Goal: Ask a question

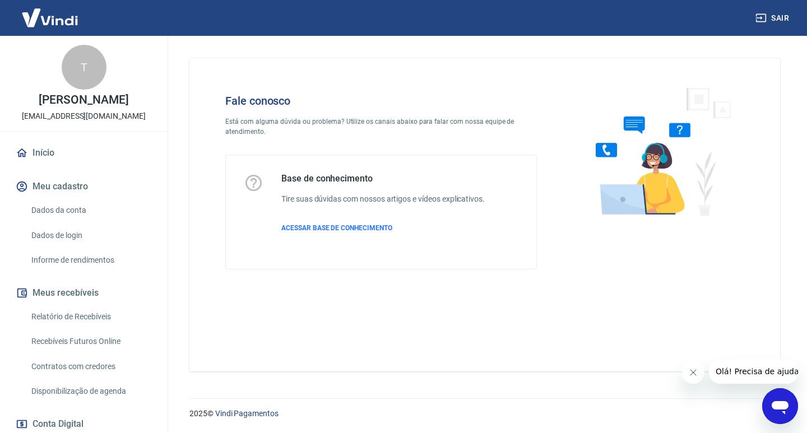
click at [775, 395] on div "Abrir janela de mensagens" at bounding box center [781, 407] width 34 height 34
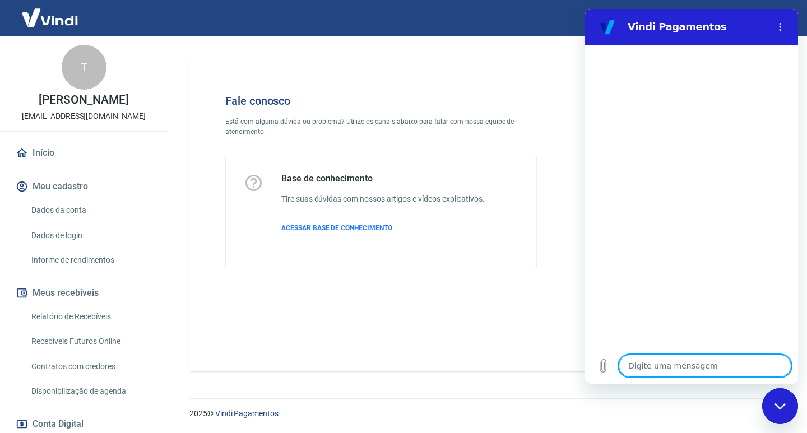
drag, startPoint x: 670, startPoint y: 362, endPoint x: 676, endPoint y: 362, distance: 5.6
click at [672, 362] on textarea at bounding box center [705, 366] width 173 height 22
type textarea "O"
type textarea "x"
type textarea "Ol"
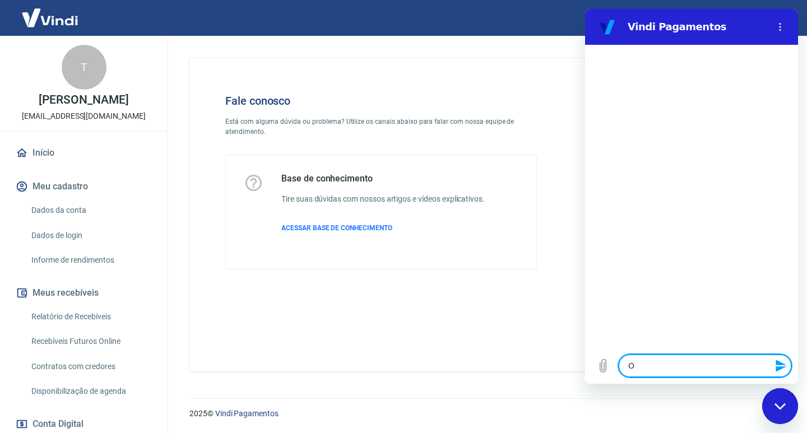
type textarea "x"
type textarea "Olá"
type textarea "x"
type textarea "Olá"
type textarea "x"
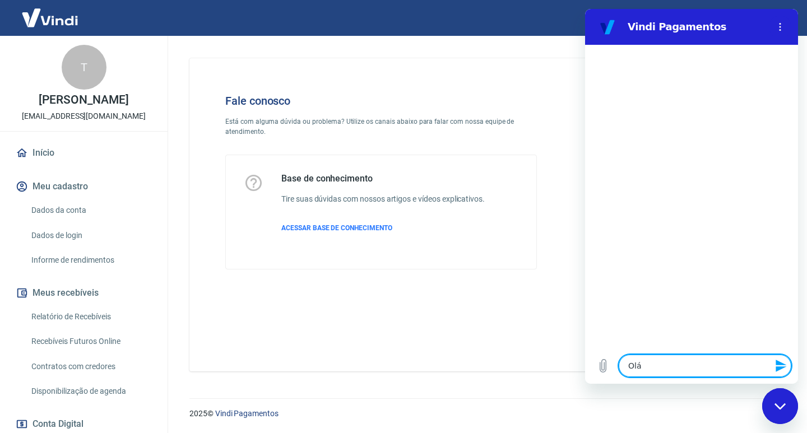
type textarea "Olá B"
type textarea "x"
type textarea "Olá Bo"
type textarea "x"
type textarea "Olá Boa"
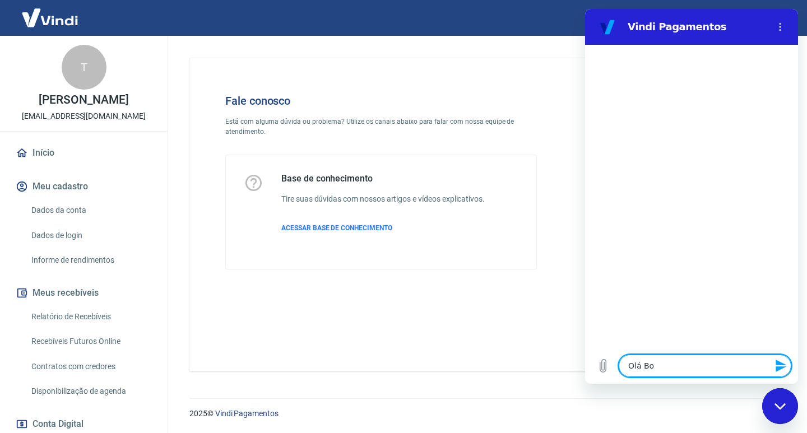
type textarea "x"
type textarea "Olá Boa"
type textarea "x"
type textarea "Olá Boa T"
type textarea "x"
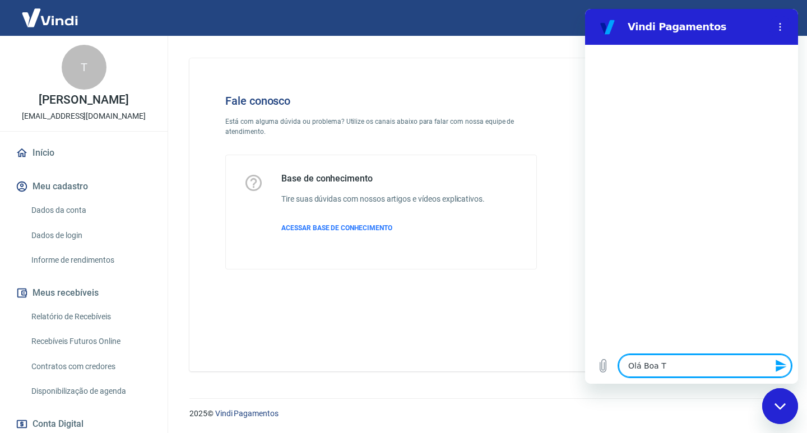
type textarea "Olá Boa Ta"
type textarea "x"
type textarea "Olá Boa Tar"
type textarea "x"
type textarea "Olá Boa Tard"
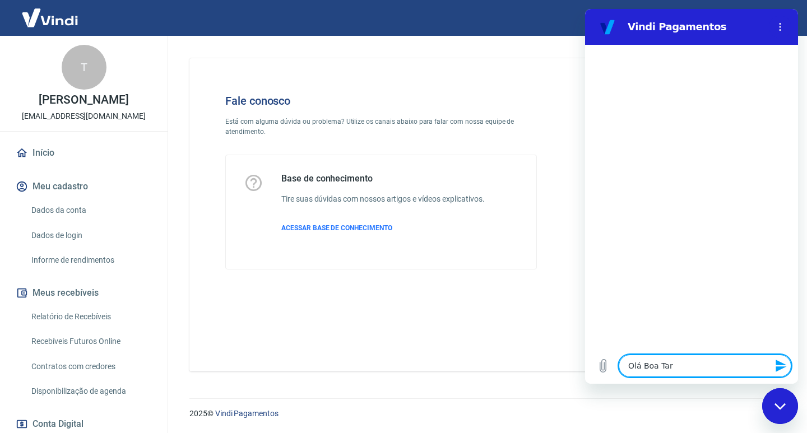
type textarea "x"
type textarea "Olá Boa Tarde"
type textarea "x"
type textarea "Olá Boa Tarde"
type textarea "x"
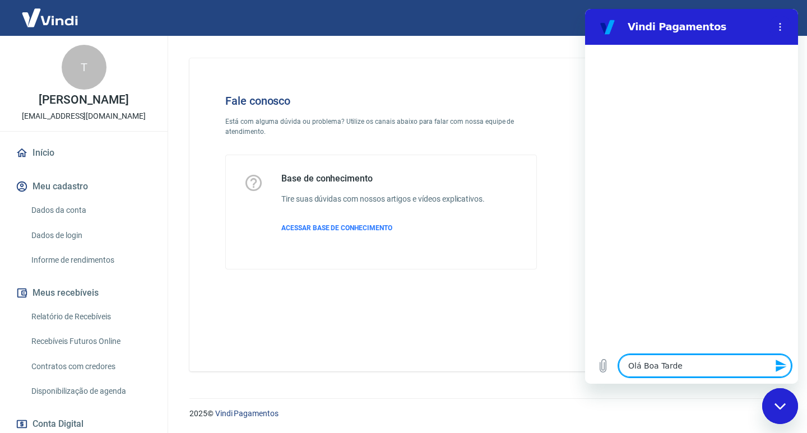
type textarea "Olá Boa Tarde !"
type textarea "x"
type textarea "Olá Boa Tarde !"
type textarea "x"
type textarea "Olá Boa Tarde ! T"
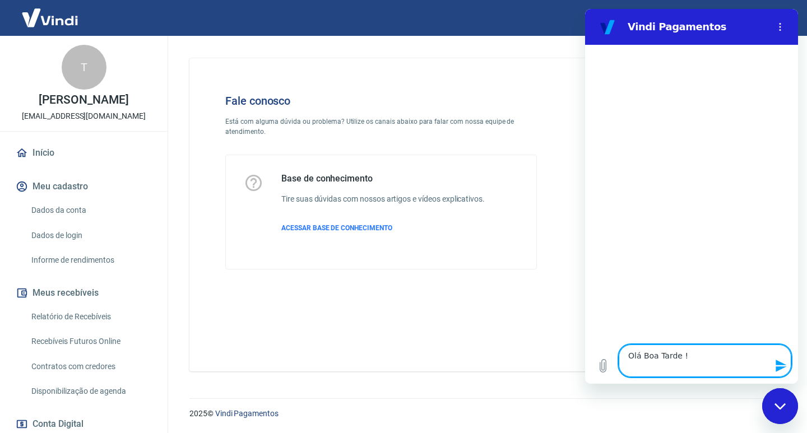
type textarea "x"
type textarea "Olá Boa Tarde ! Tu"
type textarea "x"
type textarea "Olá Boa Tarde ! Tud"
type textarea "x"
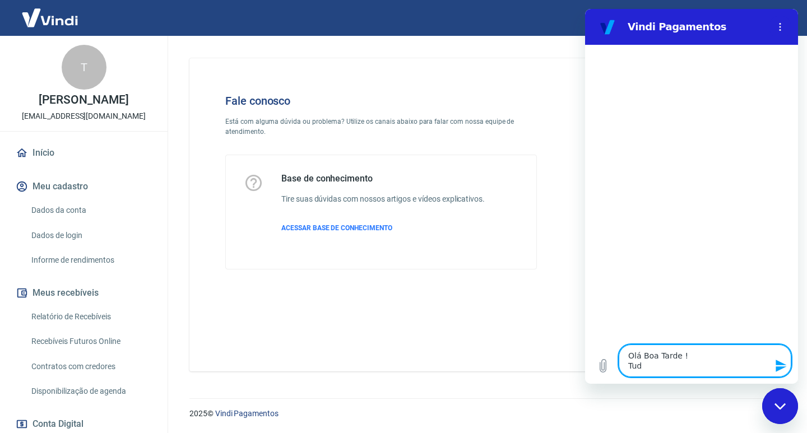
type textarea "Olá Boa Tarde ! Tudo"
type textarea "x"
type textarea "Olá Boa Tarde ! Tudo"
type textarea "x"
type textarea "Olá Boa Tarde ! Tudo B"
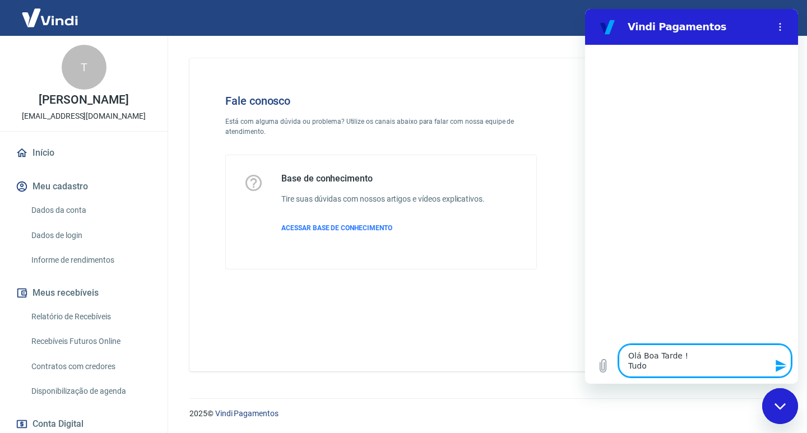
type textarea "x"
type textarea "Olá Boa Tarde ! Tudo Be"
type textarea "x"
type textarea "Olá Boa Tarde ! Tudo Bem"
type textarea "x"
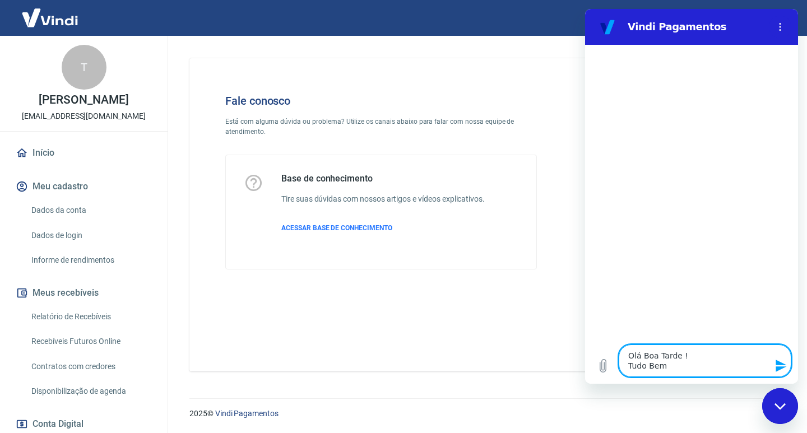
type textarea "Olá Boa Tarde ! Tudo Bem"
type textarea "x"
type textarea "Olá Boa Tarde ! Tudo Bem ?"
type textarea "x"
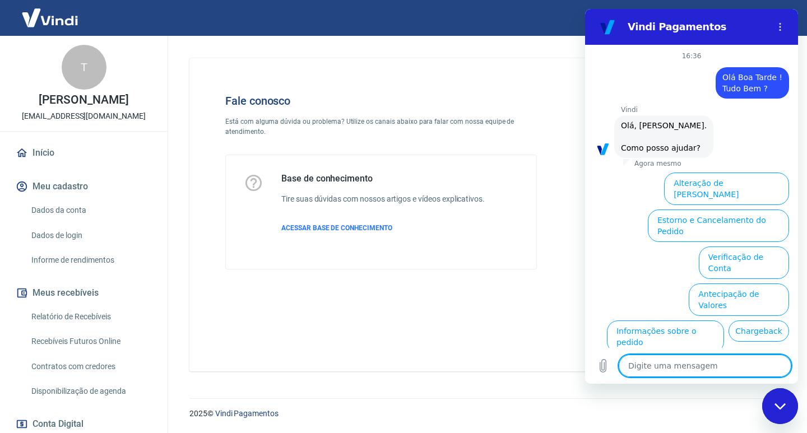
scroll to position [55, 0]
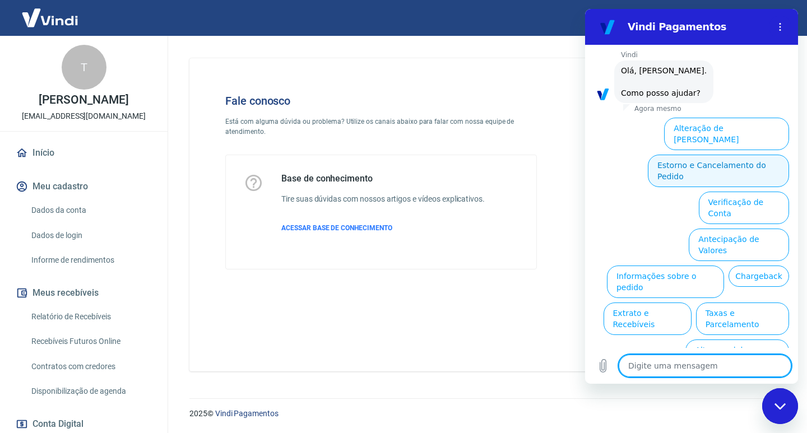
click at [747, 158] on button "Estorno e Cancelamento do Pedido" at bounding box center [718, 171] width 141 height 33
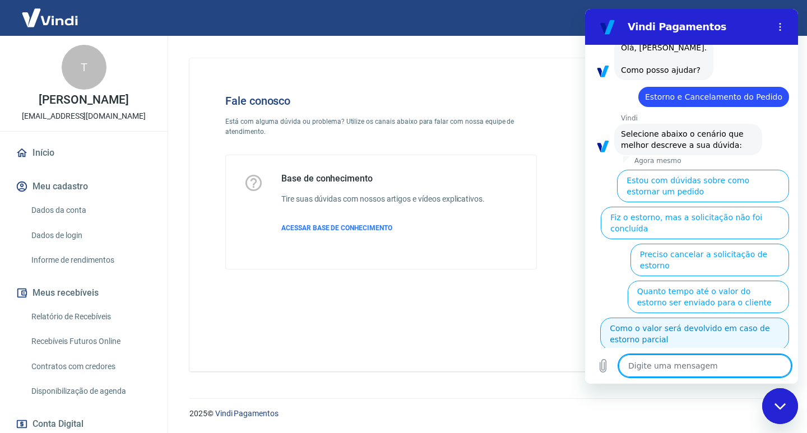
scroll to position [86, 0]
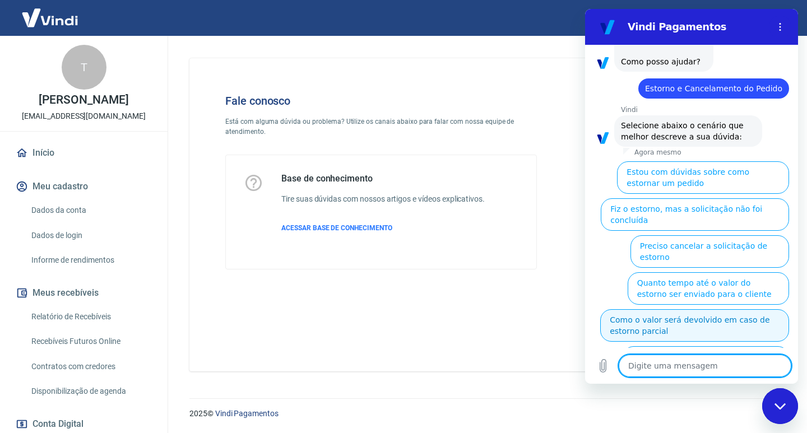
click at [710, 309] on button "Como o valor será devolvido em caso de estorno parcial" at bounding box center [694, 325] width 189 height 33
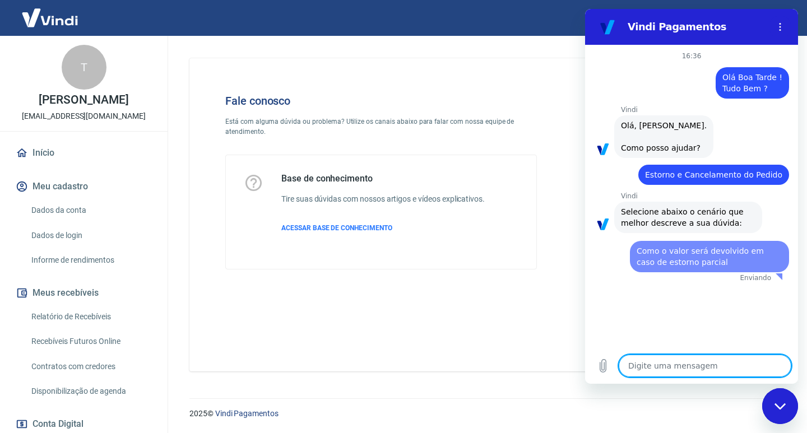
scroll to position [0, 0]
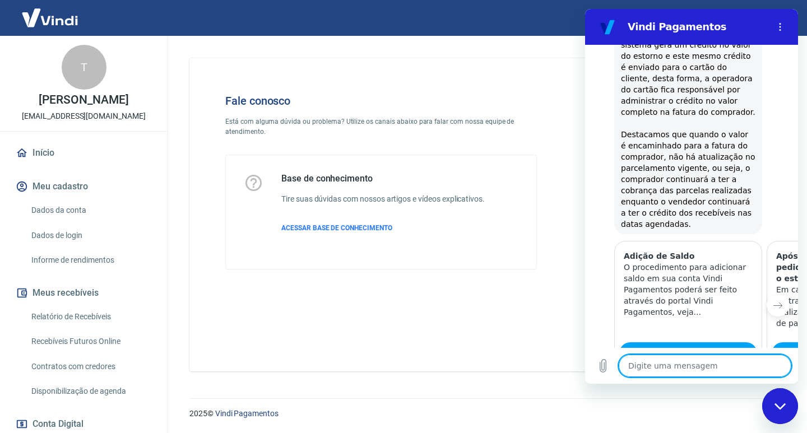
type textarea "x"
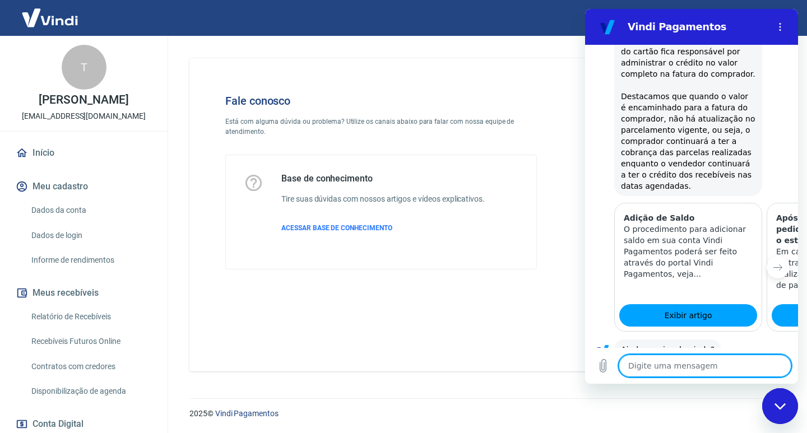
scroll to position [488, 0]
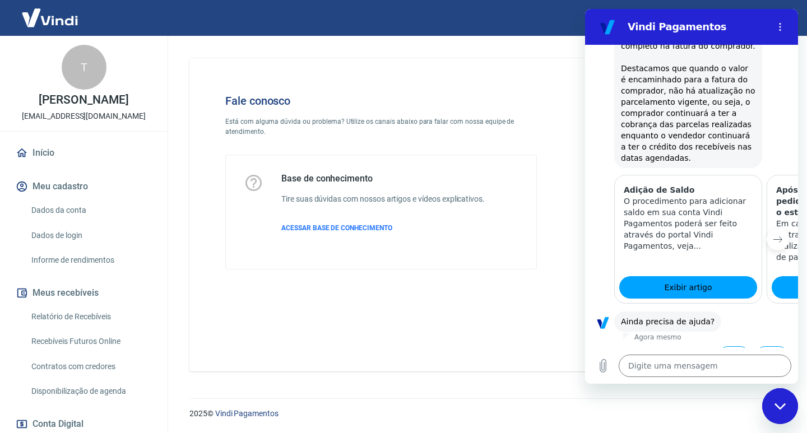
click at [774, 235] on icon "Próximo item" at bounding box center [778, 239] width 9 height 9
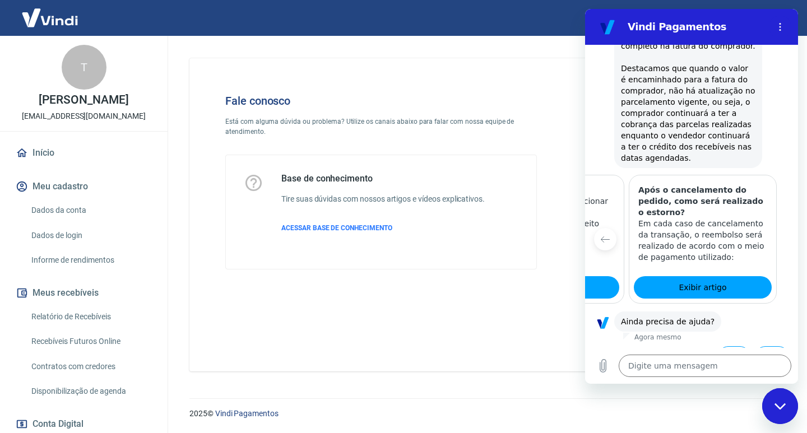
scroll to position [0, 138]
click at [713, 276] on link "Exibir artigo" at bounding box center [702, 287] width 138 height 22
